Goal: Navigation & Orientation: Understand site structure

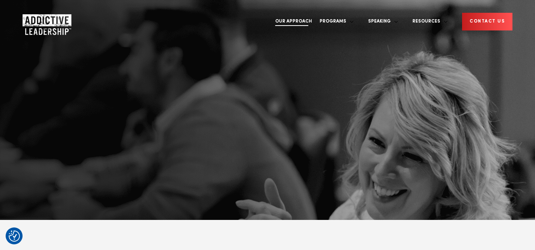
click at [316, 12] on link "Our Approach" at bounding box center [293, 22] width 44 height 28
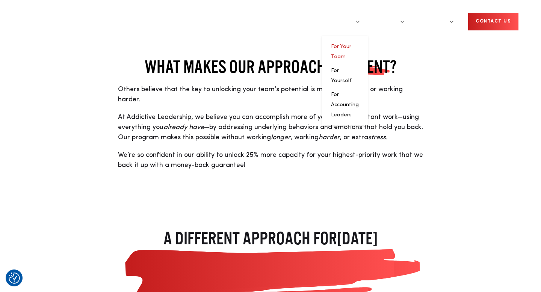
click at [351, 44] on link "For Your Team" at bounding box center [341, 51] width 20 height 15
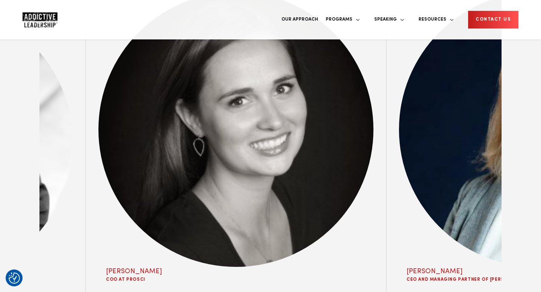
scroll to position [3064, 0]
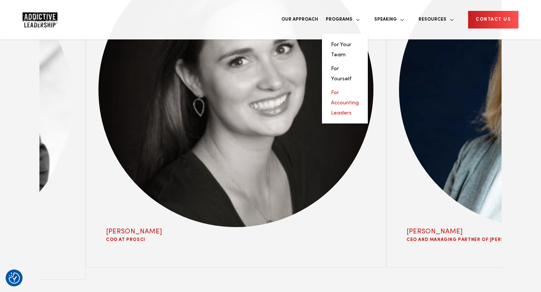
click at [359, 90] on link "For Accounting Leaders" at bounding box center [345, 103] width 28 height 26
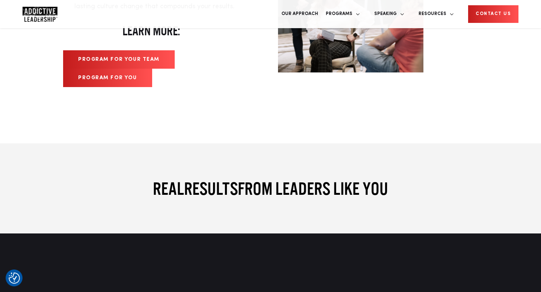
scroll to position [2833, 0]
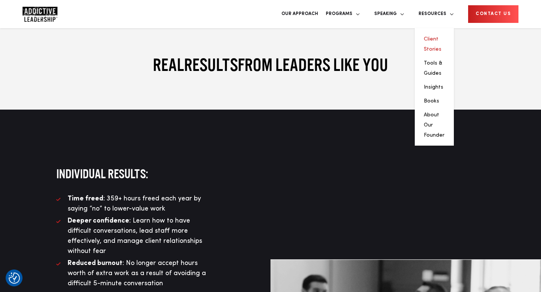
click at [442, 36] on link "Client Stories" at bounding box center [433, 43] width 18 height 15
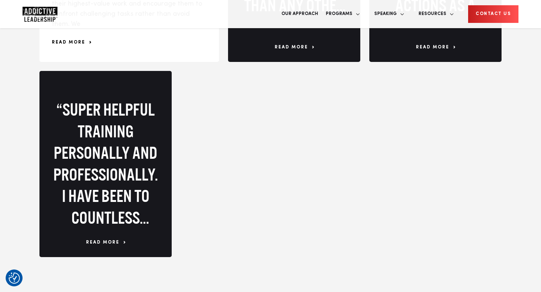
scroll to position [1207, 0]
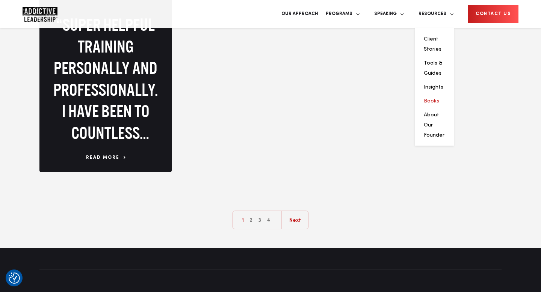
click at [439, 98] on link "Books" at bounding box center [431, 100] width 15 height 5
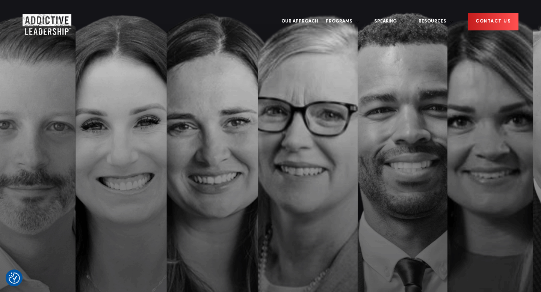
scroll to position [1204, 0]
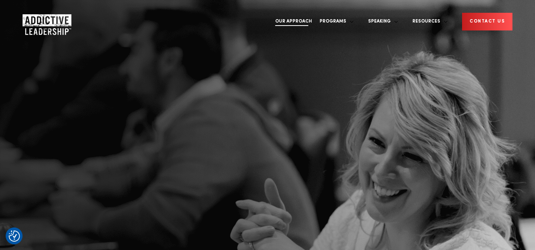
click at [316, 15] on link "Our Approach" at bounding box center [293, 22] width 44 height 28
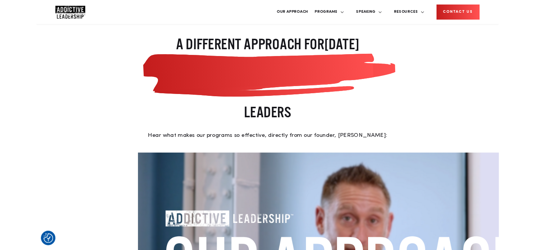
scroll to position [186, 0]
